Goal: Task Accomplishment & Management: Use online tool/utility

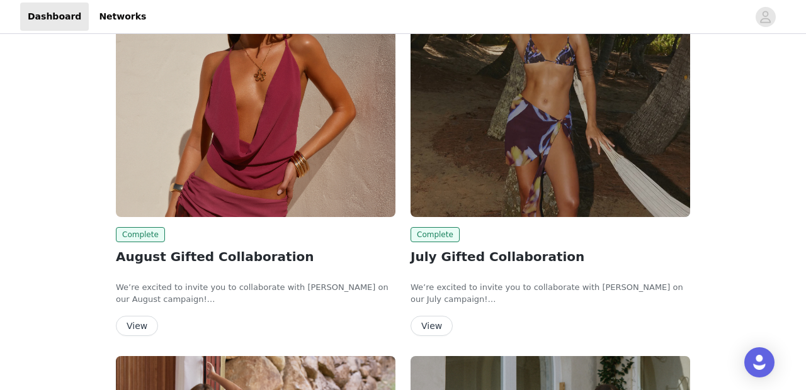
scroll to position [109, 0]
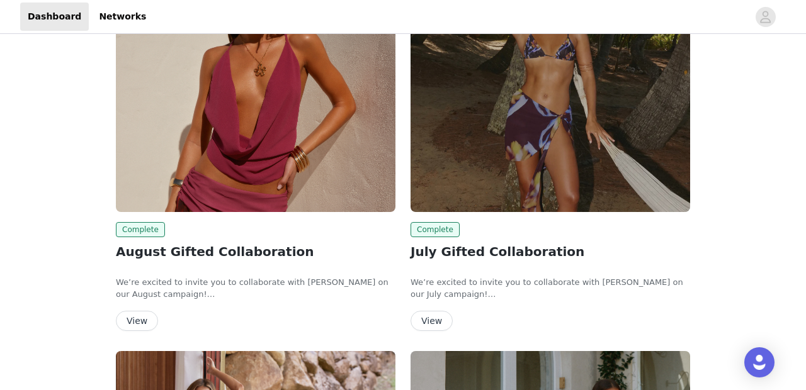
click at [141, 315] on button "View" at bounding box center [137, 321] width 42 height 20
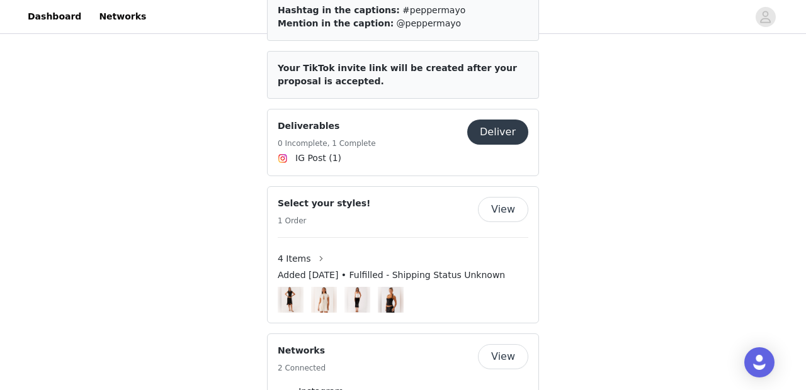
scroll to position [699, 0]
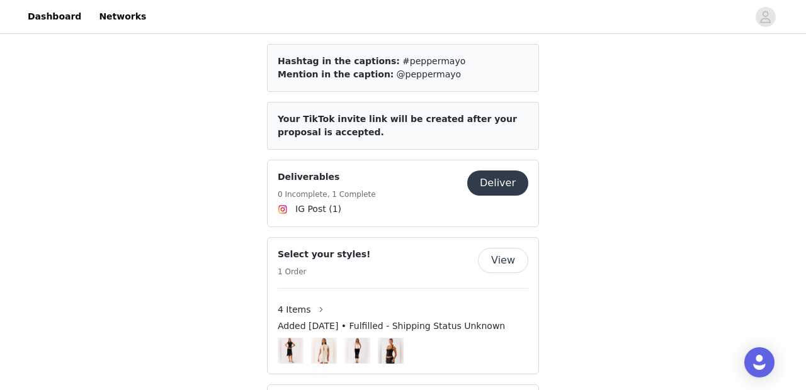
click at [502, 172] on button "Deliver" at bounding box center [497, 183] width 61 height 25
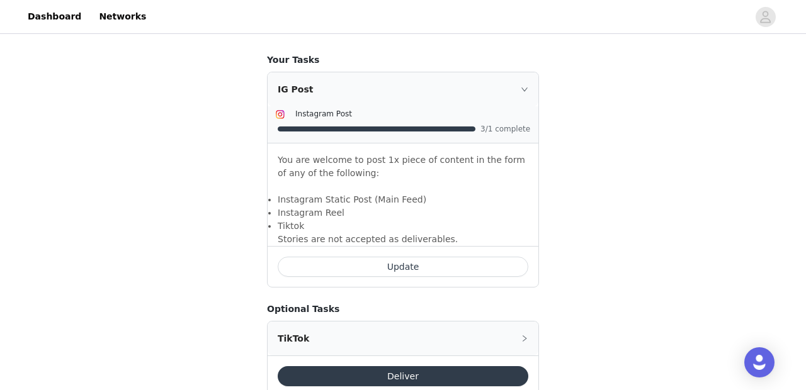
scroll to position [773, 0]
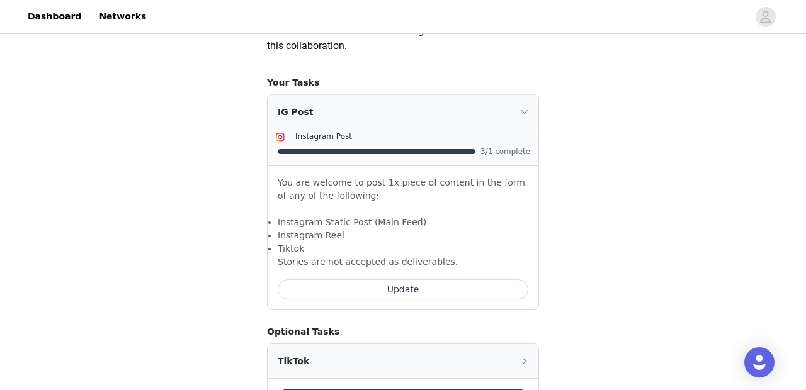
click at [398, 289] on button "Update" at bounding box center [403, 289] width 250 height 20
